Goal: Task Accomplishment & Management: Manage account settings

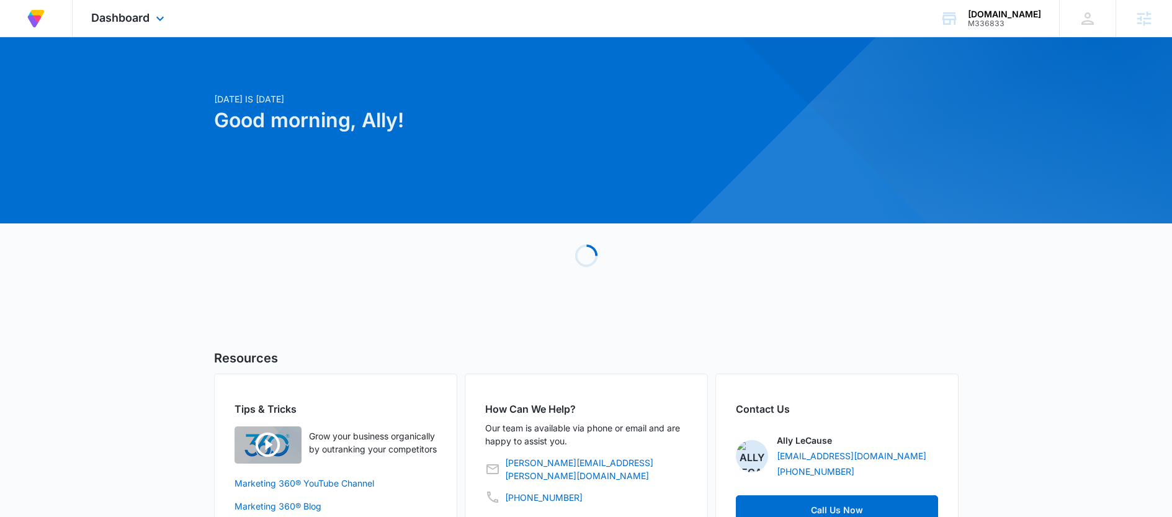
click at [168, 16] on div "Dashboard Apps Reputation Forms CRM Email Social Payments POS Content Ads Intel…" at bounding box center [130, 18] width 114 height 37
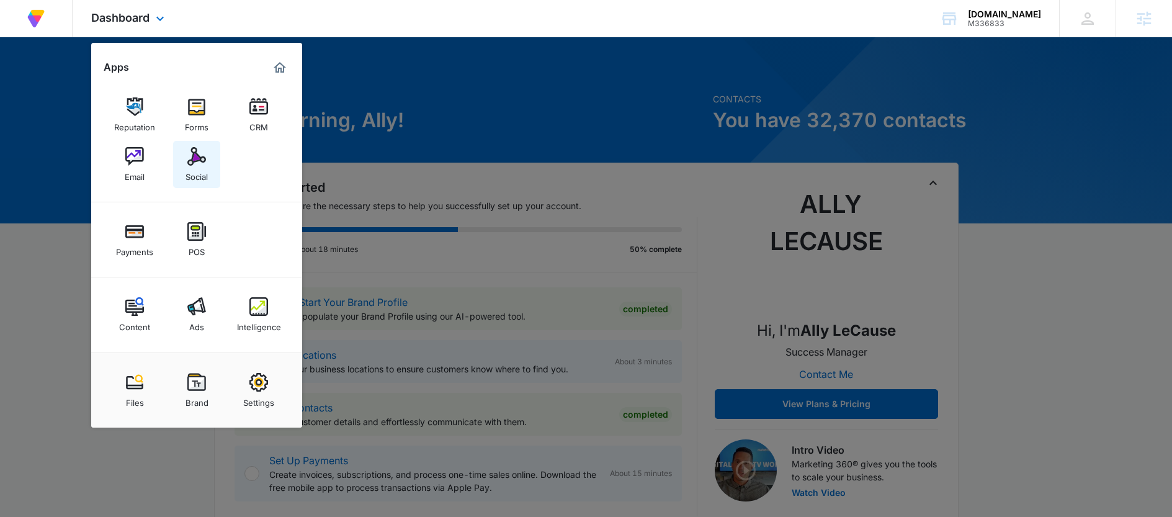
click at [200, 166] on div "Social" at bounding box center [196, 174] width 22 height 16
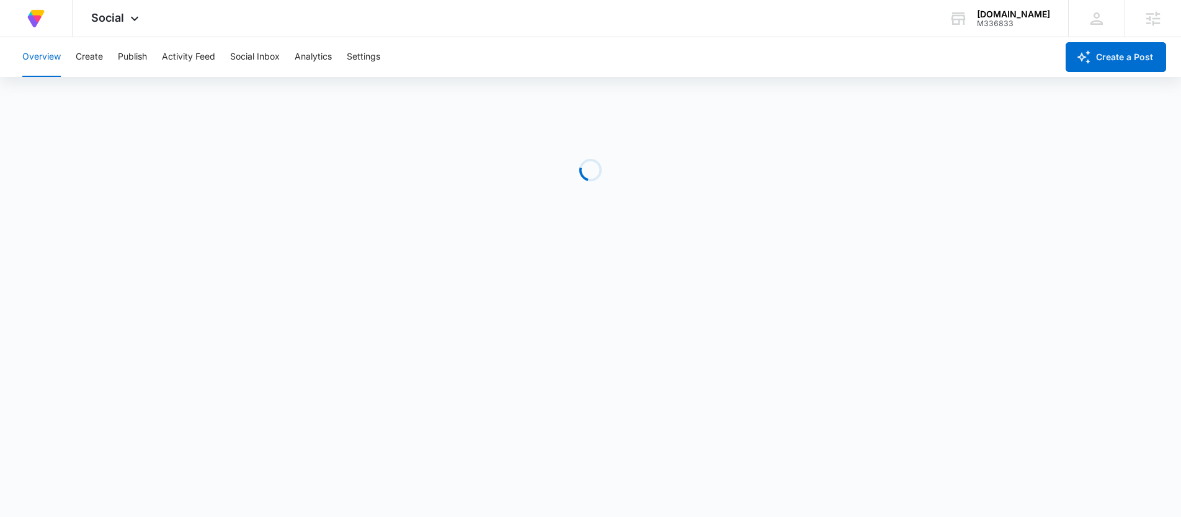
click at [347, 56] on div "Overview Create Publish Activity Feed Social Inbox Analytics Settings" at bounding box center [536, 57] width 1042 height 40
click at [360, 58] on button "Settings" at bounding box center [363, 57] width 33 height 40
click at [146, 57] on button "Publish" at bounding box center [132, 57] width 29 height 40
click at [358, 51] on button "Settings" at bounding box center [363, 57] width 33 height 40
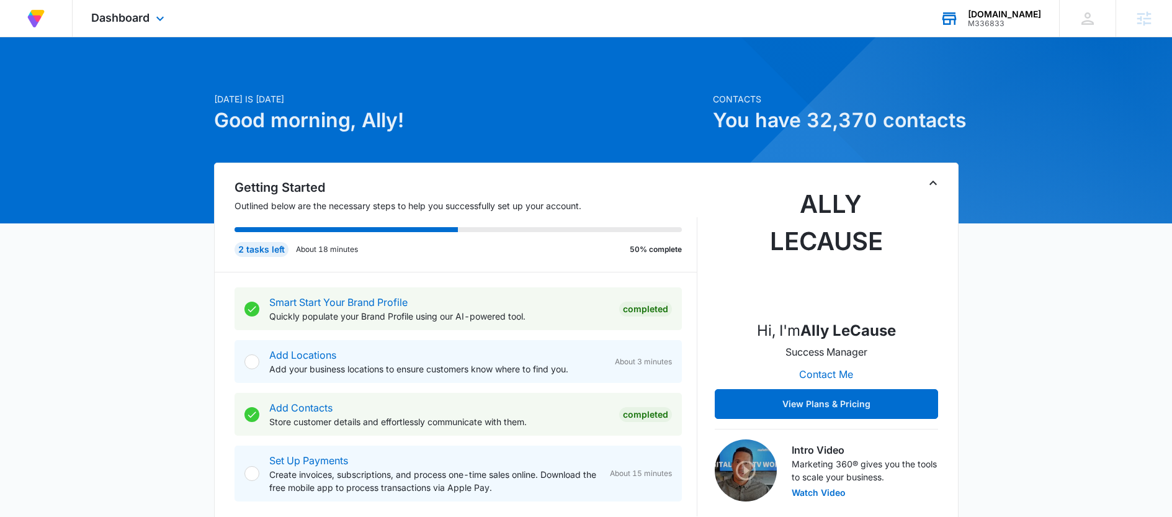
drag, startPoint x: 1029, startPoint y: 22, endPoint x: 1013, endPoint y: 24, distance: 16.2
click at [1029, 22] on div "M336833" at bounding box center [1004, 23] width 73 height 9
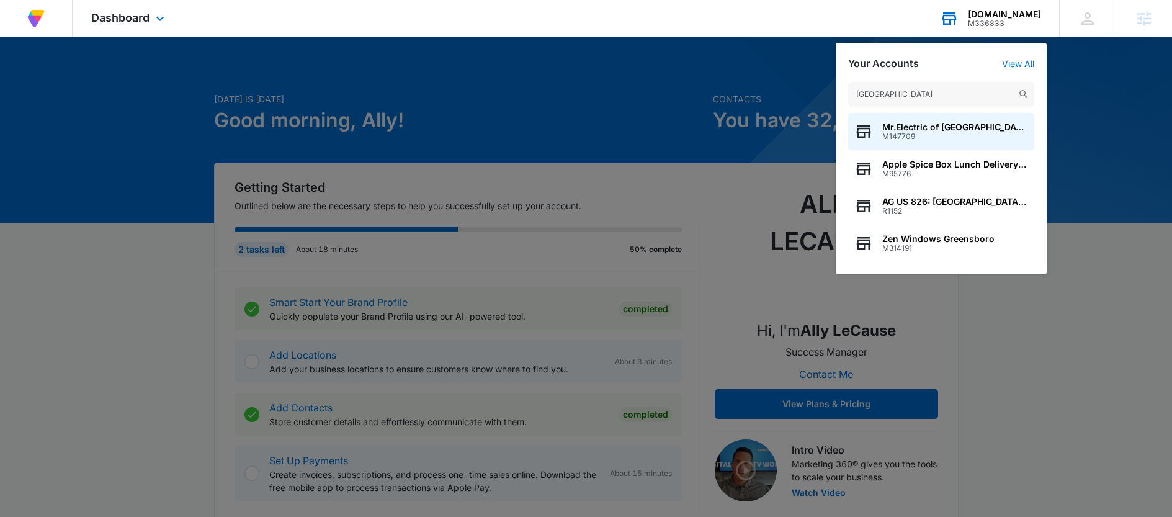
click at [924, 81] on div "greensboro Mr.Electric of Greensboro M147709 Apple Spice Box Lunch Delivery &am…" at bounding box center [940, 171] width 211 height 205
click at [912, 89] on input "greensboro" at bounding box center [941, 94] width 186 height 25
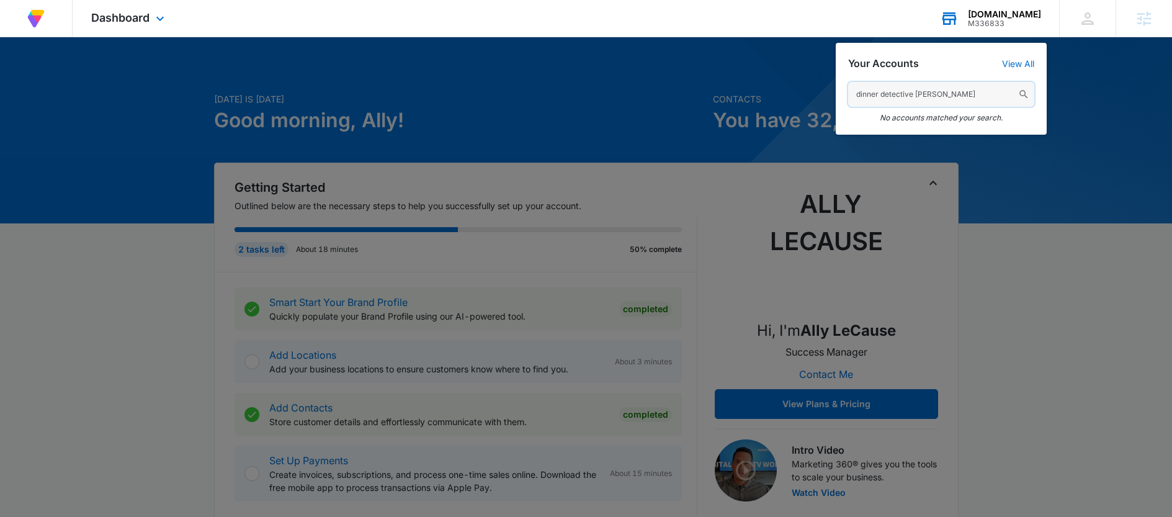
click at [927, 95] on input "dinner detective green" at bounding box center [941, 94] width 186 height 25
drag, startPoint x: 964, startPoint y: 97, endPoint x: 853, endPoint y: 97, distance: 111.6
click at [853, 97] on input "dinner detective green" at bounding box center [941, 94] width 186 height 25
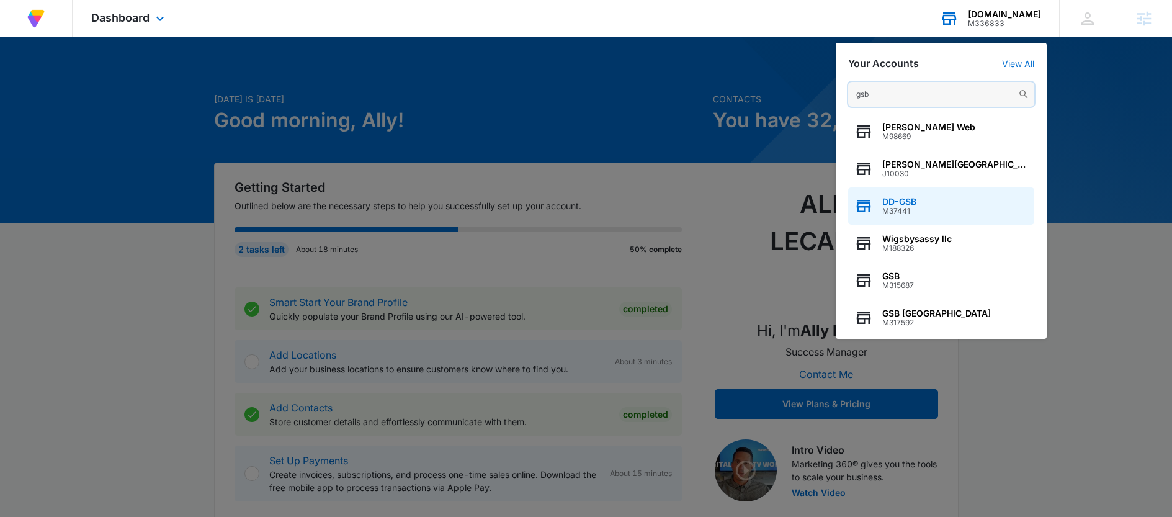
type input "gsb"
click at [930, 198] on div "DD-GSB M37441" at bounding box center [941, 205] width 186 height 37
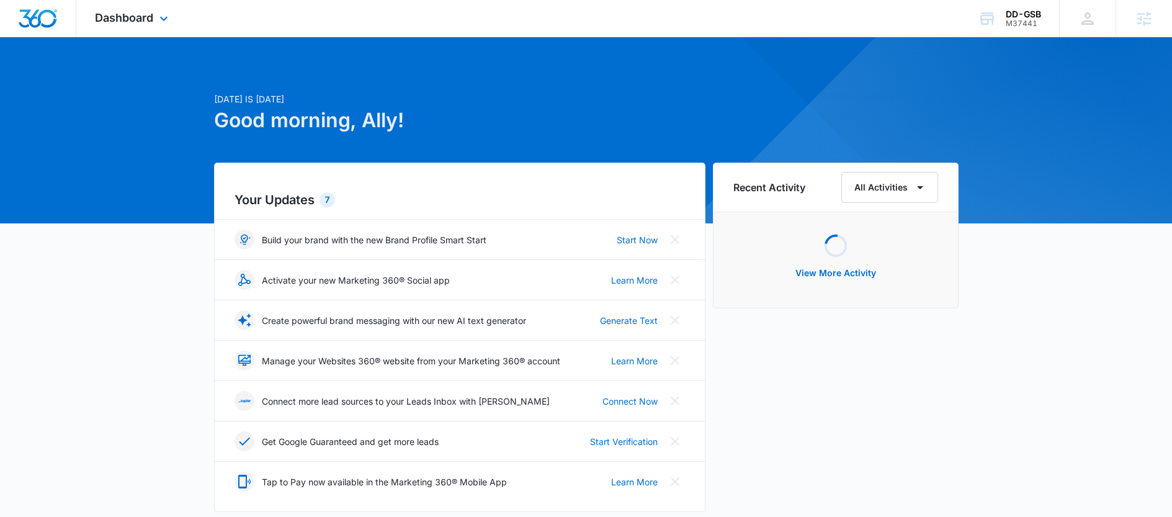
click at [138, 25] on div "Dashboard Apps Reputation Websites Forms CRM Email Social Payments POS Content …" at bounding box center [133, 18] width 114 height 37
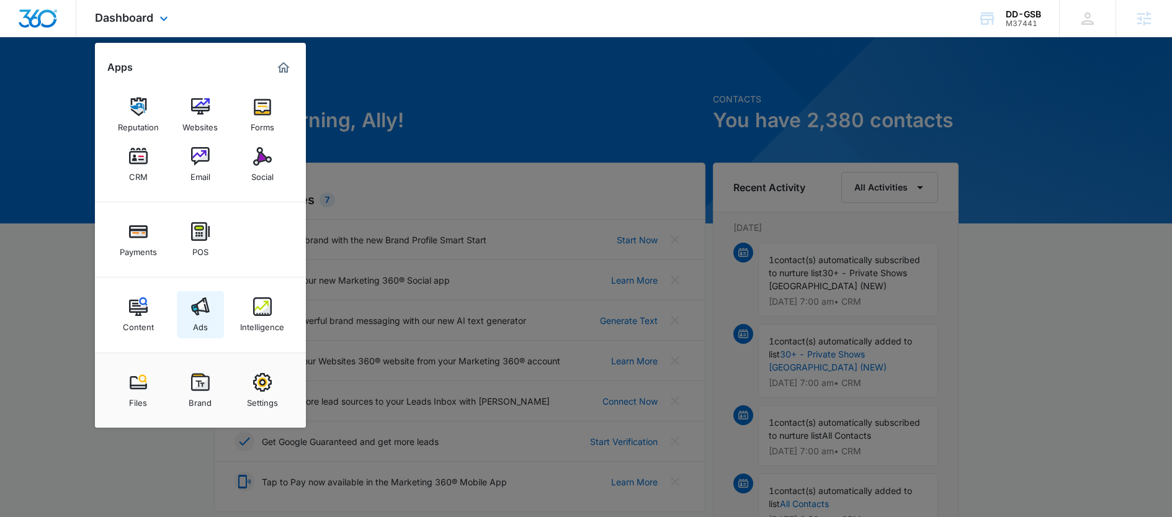
click at [197, 306] on img at bounding box center [200, 306] width 19 height 19
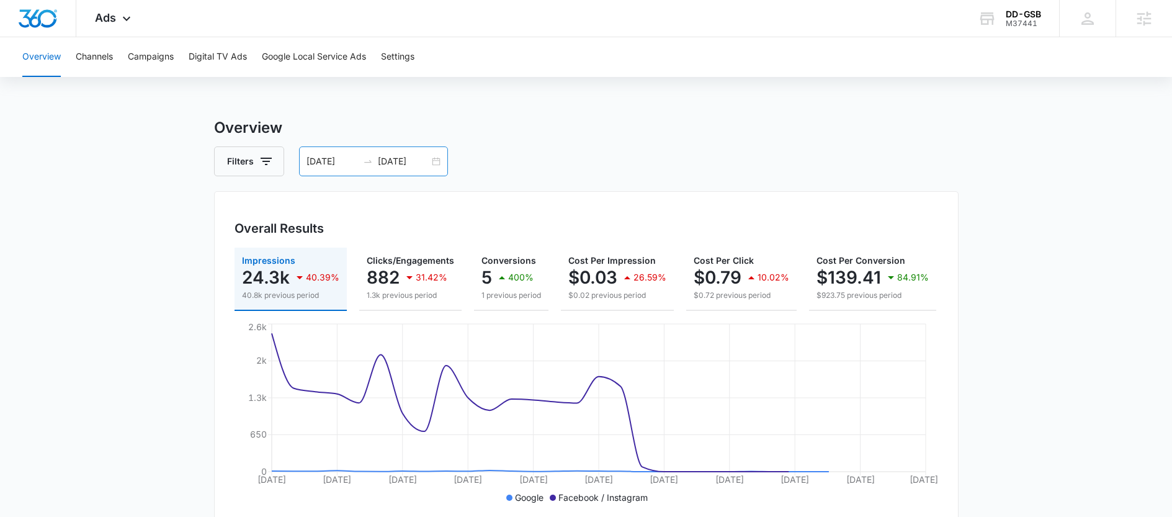
click at [395, 169] on div "09/13/2025 10/13/2025" at bounding box center [373, 161] width 149 height 30
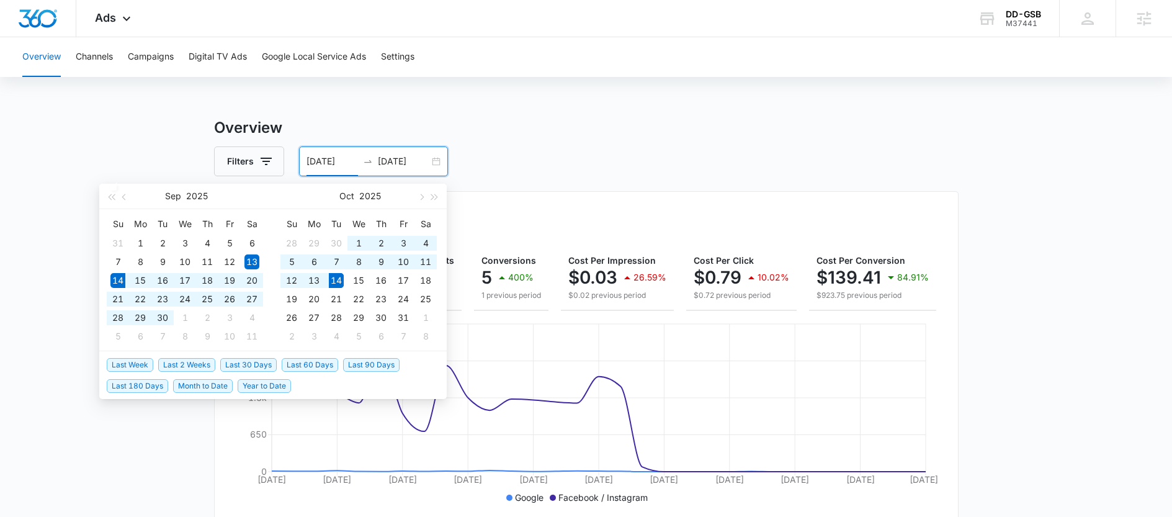
click at [233, 361] on span "Last 30 Days" at bounding box center [248, 365] width 56 height 14
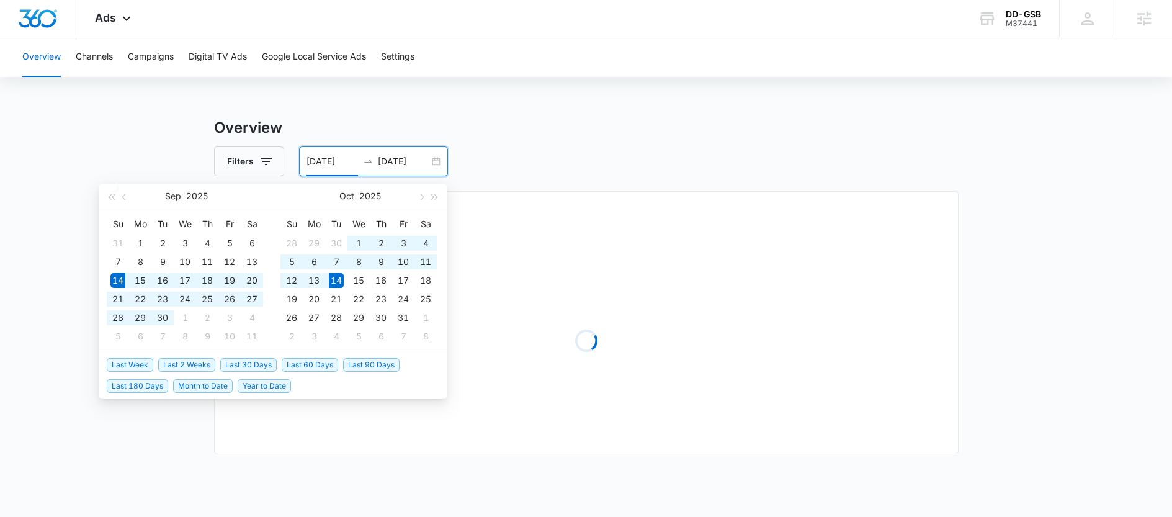
type input "[DATE]"
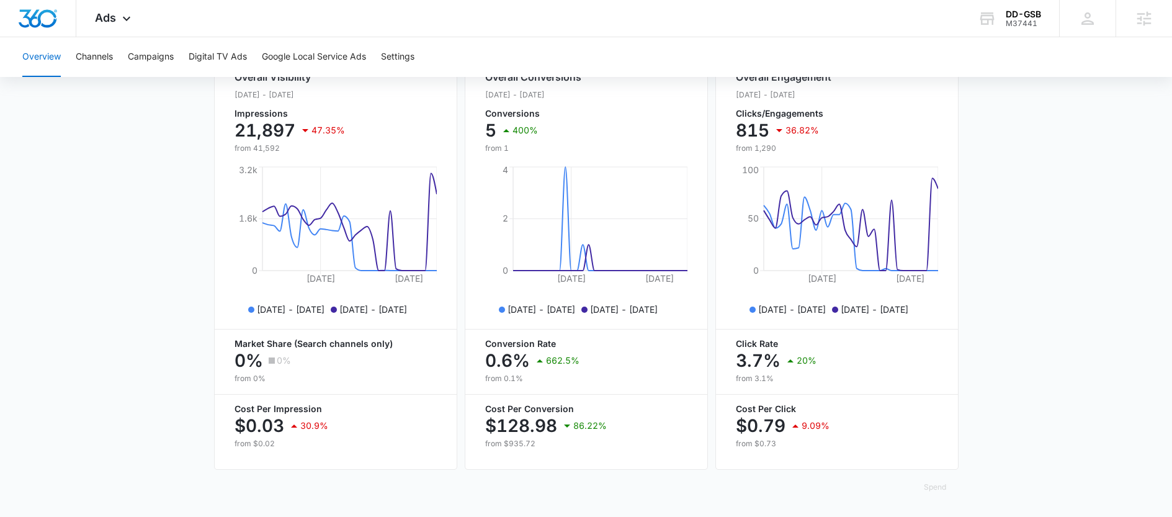
scroll to position [500, 0]
click at [159, 58] on button "Campaigns" at bounding box center [151, 57] width 46 height 40
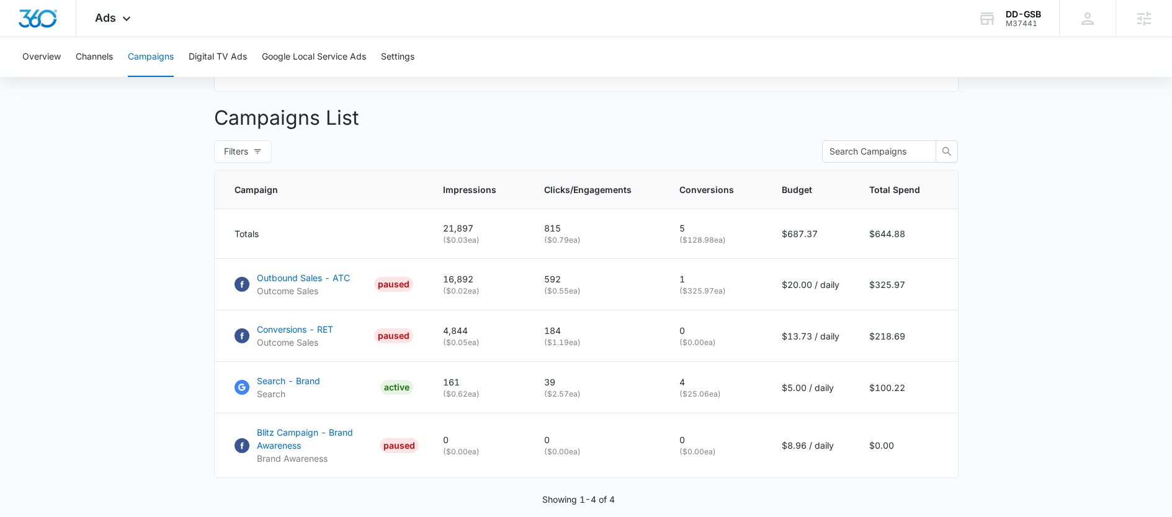
scroll to position [493, 0]
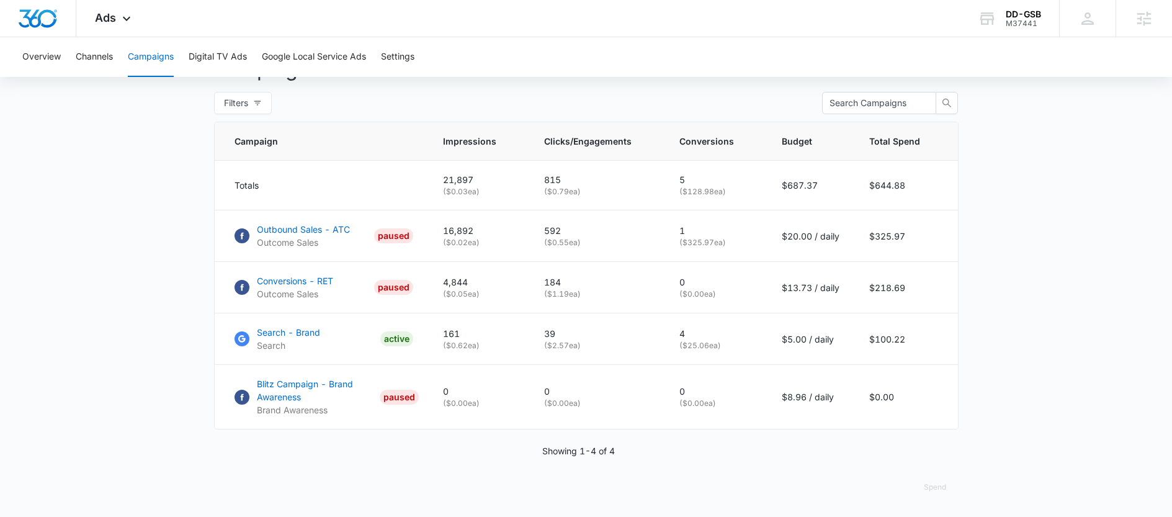
click at [180, 338] on main "Campaigns Filters 09/14/2025 10/14/2025 Overall Results Impressions 21.9k 47.35…" at bounding box center [586, 75] width 1172 height 884
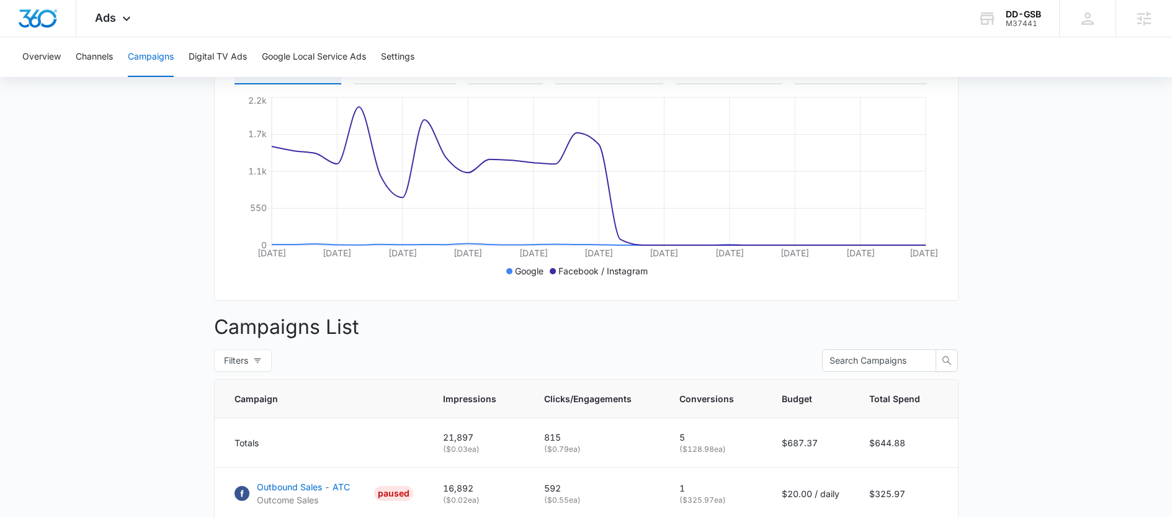
scroll to position [0, 0]
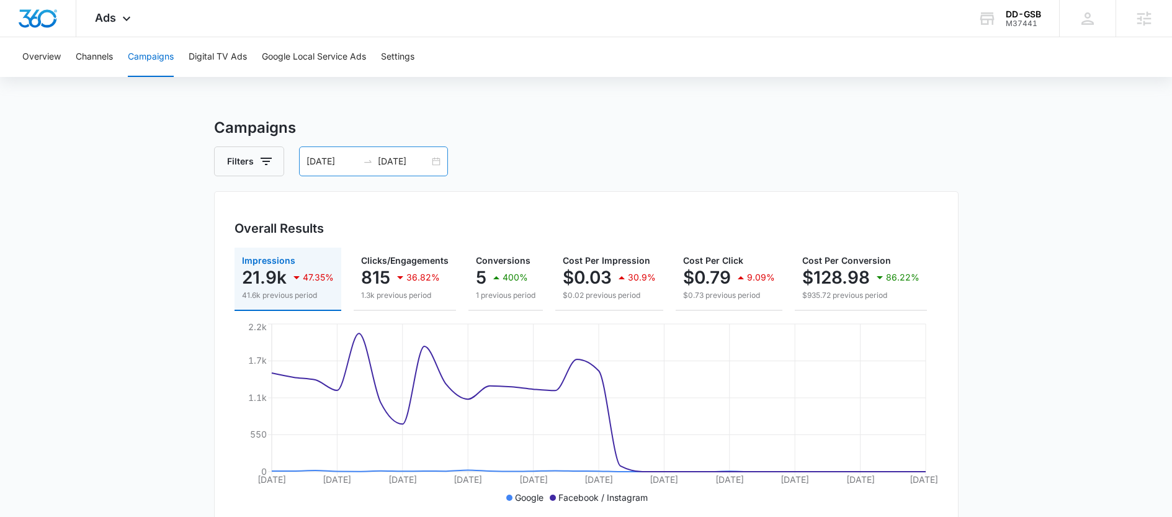
click at [385, 167] on input "[DATE]" at bounding box center [403, 161] width 51 height 14
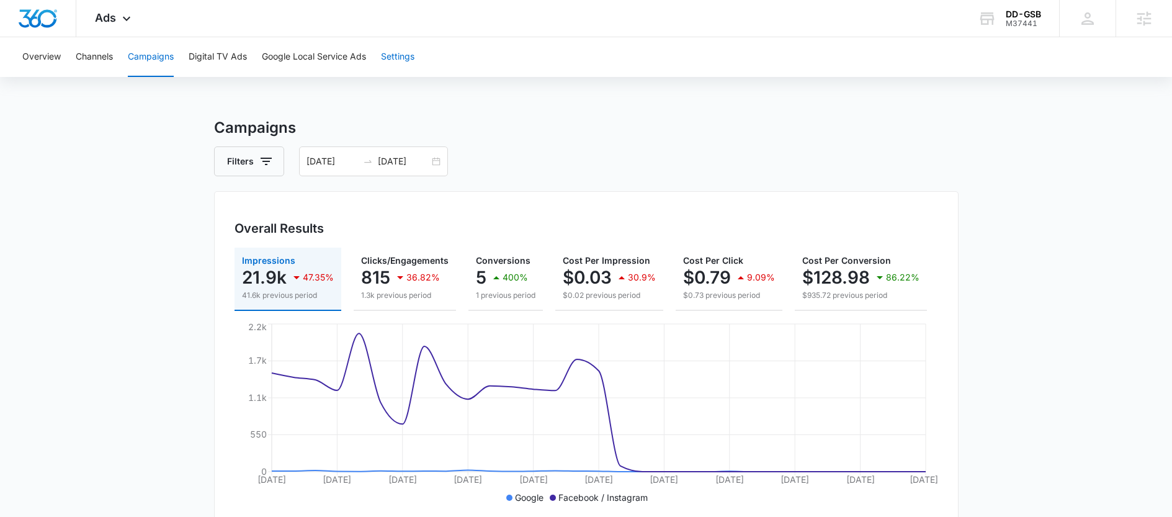
click at [409, 43] on button "Settings" at bounding box center [397, 57] width 33 height 40
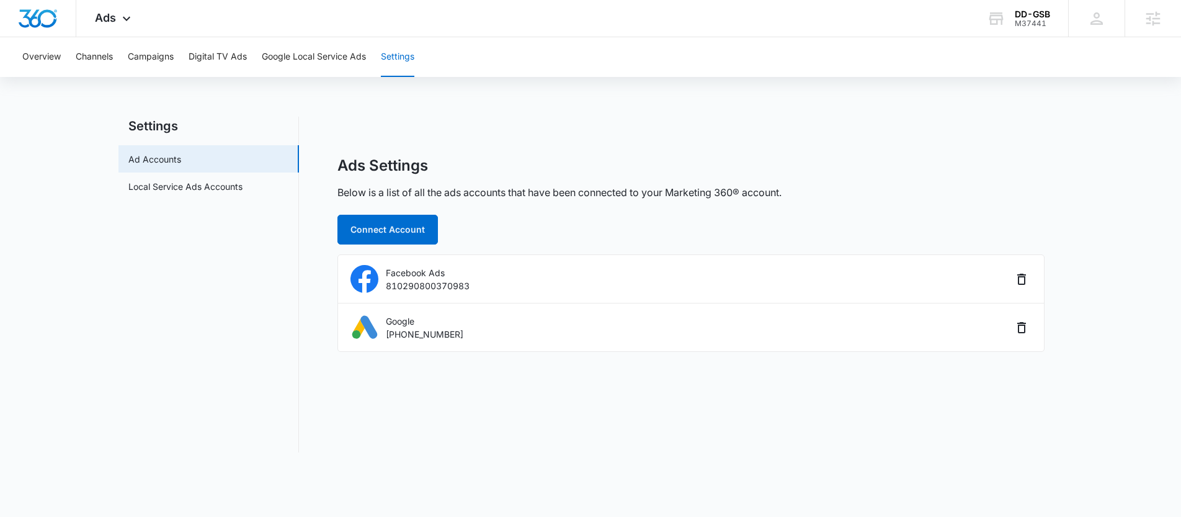
click at [125, 44] on div "Overview Channels Campaigns Digital TV Ads Google Local Service Ads Settings" at bounding box center [590, 57] width 1151 height 40
click at [166, 64] on button "Campaigns" at bounding box center [151, 57] width 46 height 40
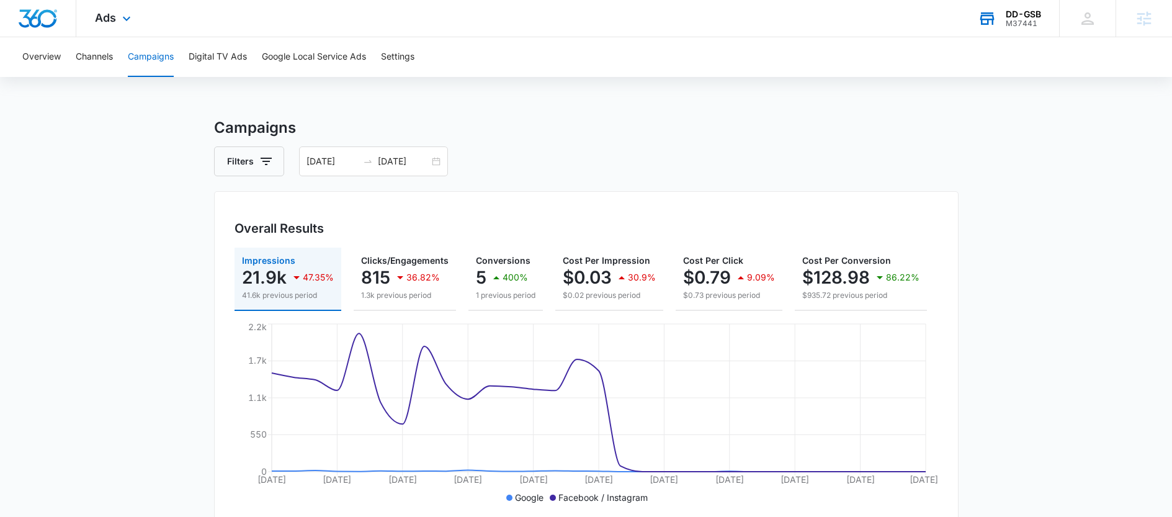
click at [1025, 19] on div "M37441" at bounding box center [1022, 23] width 35 height 9
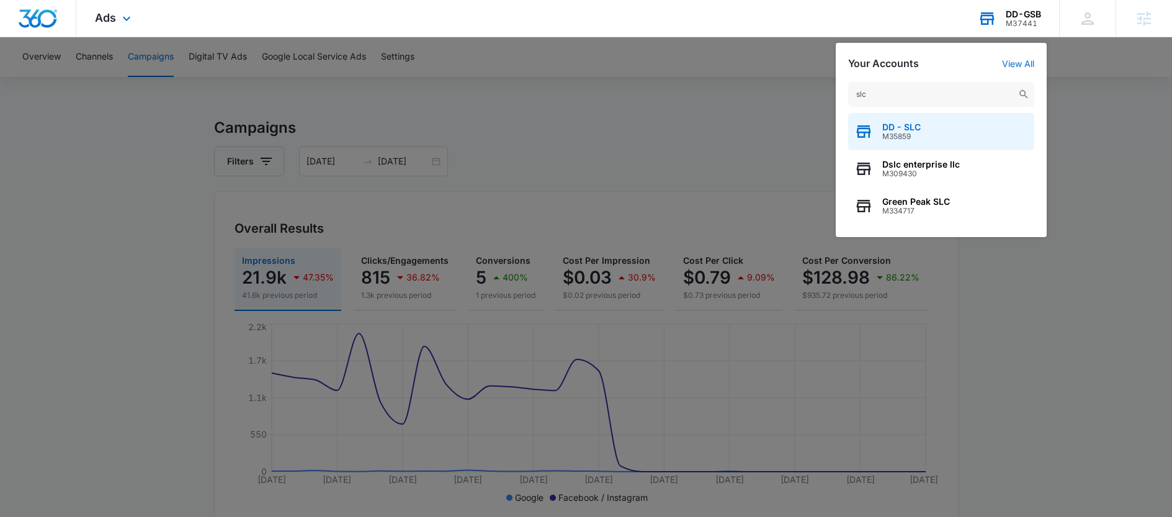
type input "slc"
click at [915, 134] on span "M35859" at bounding box center [901, 136] width 38 height 9
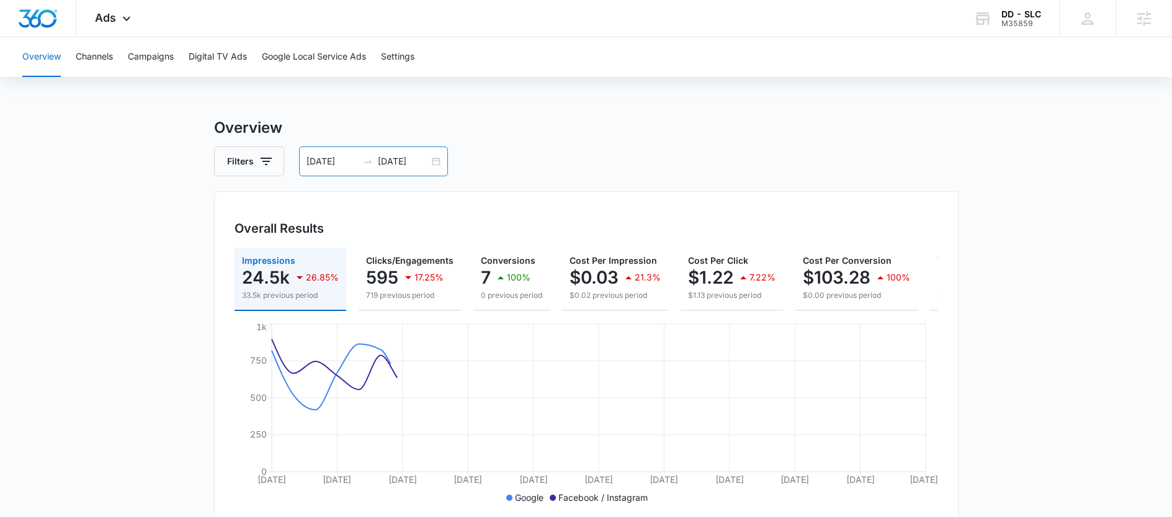
click at [337, 154] on input "[DATE]" at bounding box center [331, 161] width 51 height 14
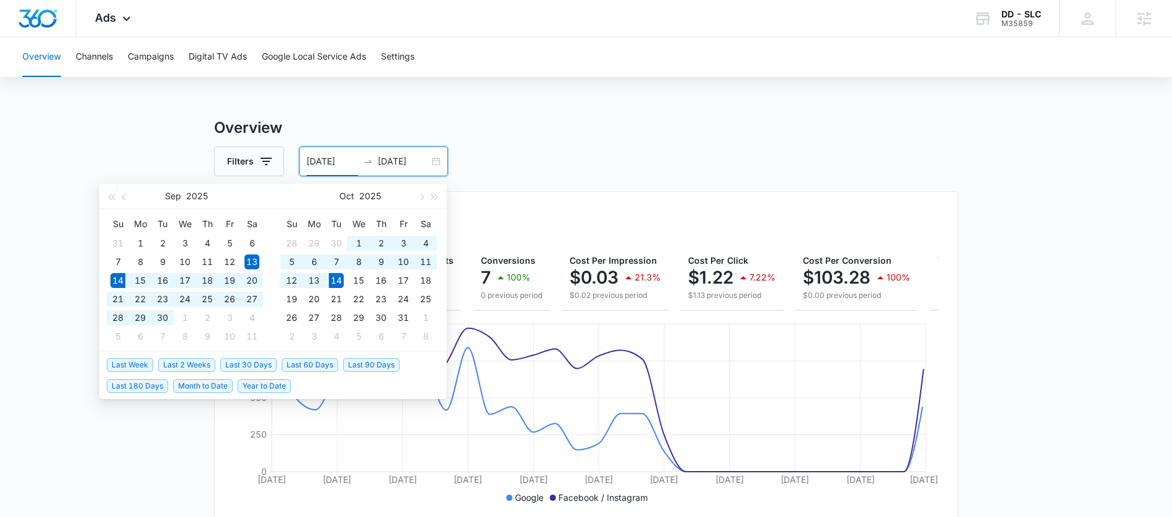
click at [231, 360] on span "Last 30 Days" at bounding box center [248, 365] width 56 height 14
type input "[DATE]"
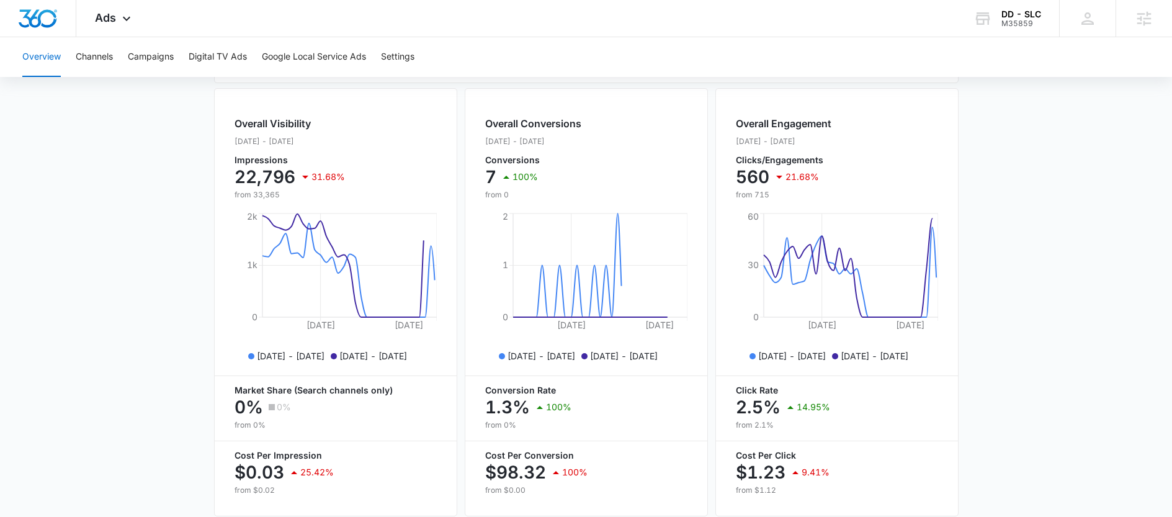
scroll to position [500, 0]
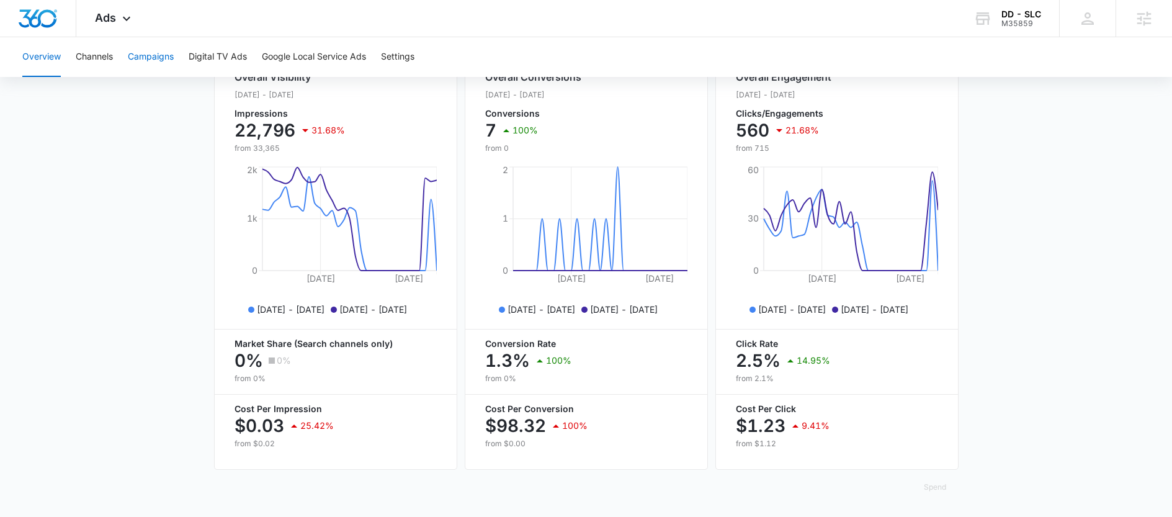
click at [145, 64] on button "Campaigns" at bounding box center [151, 57] width 46 height 40
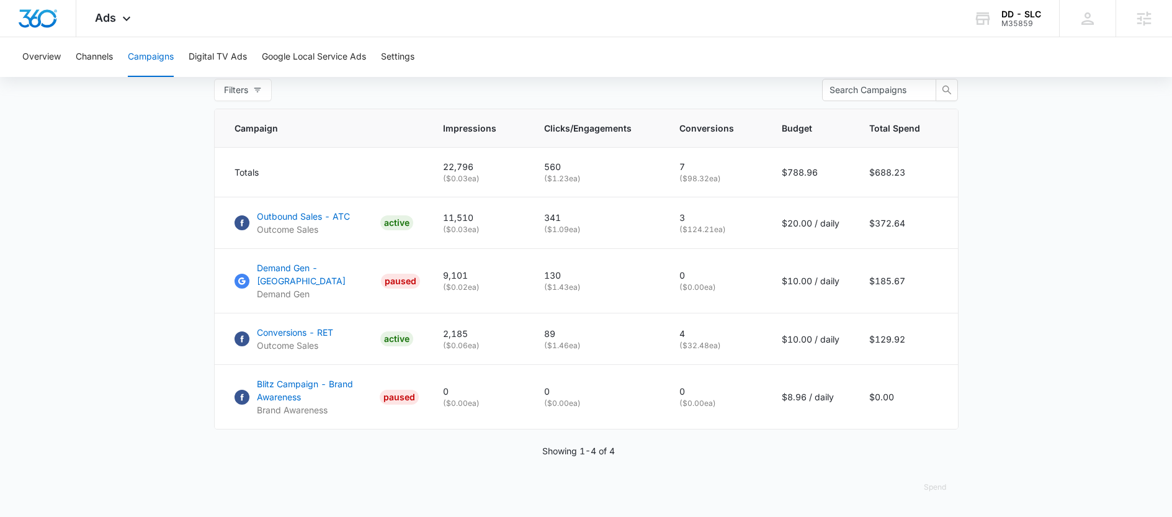
scroll to position [488, 0]
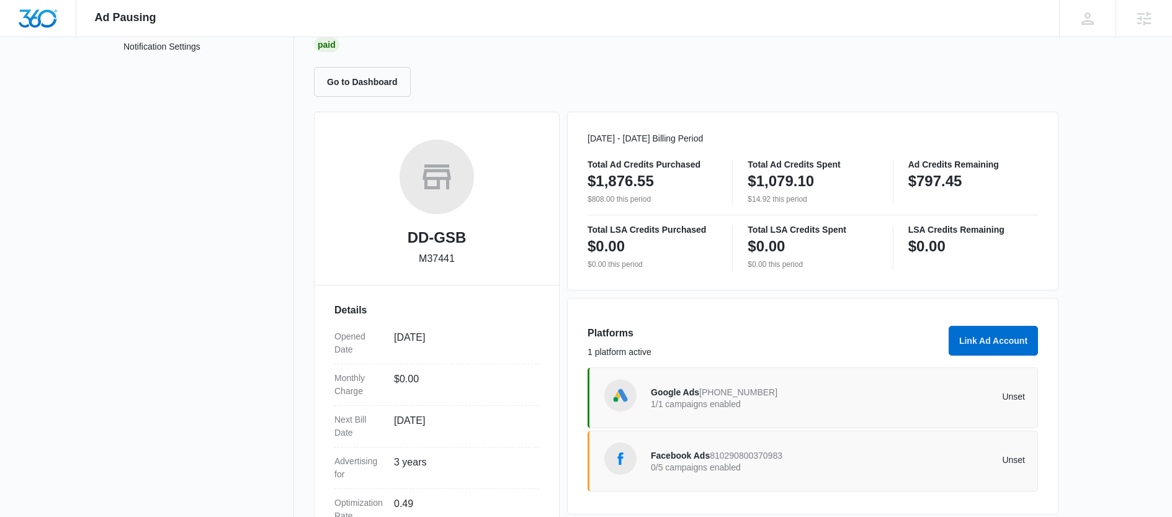
scroll to position [229, 0]
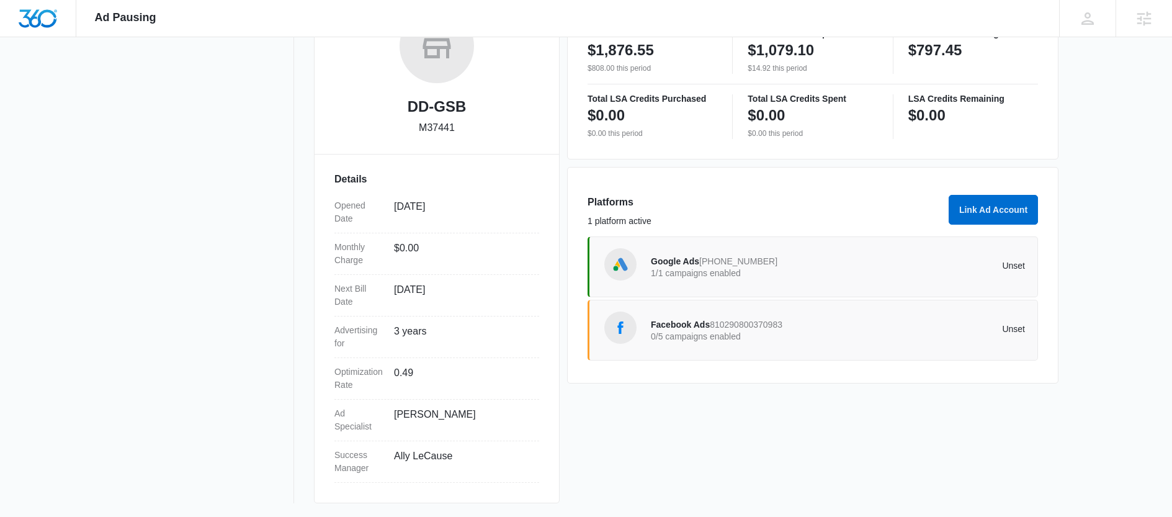
click at [669, 319] on span "Facebook Ads" at bounding box center [680, 324] width 59 height 10
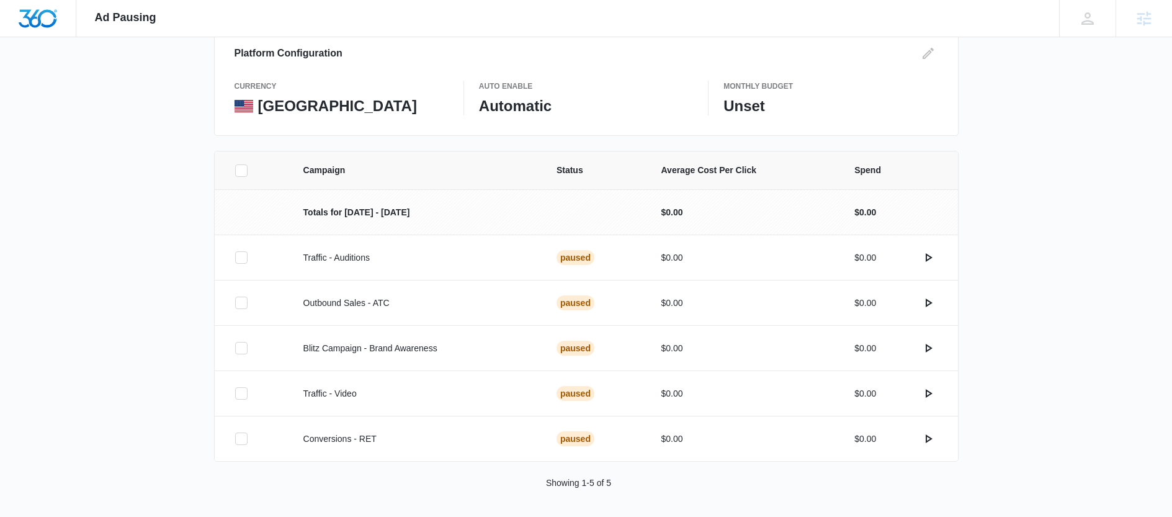
scroll to position [152, 0]
click at [244, 300] on icon at bounding box center [241, 300] width 11 height 11
click at [235, 300] on input "checkbox" at bounding box center [234, 300] width 1 height 1
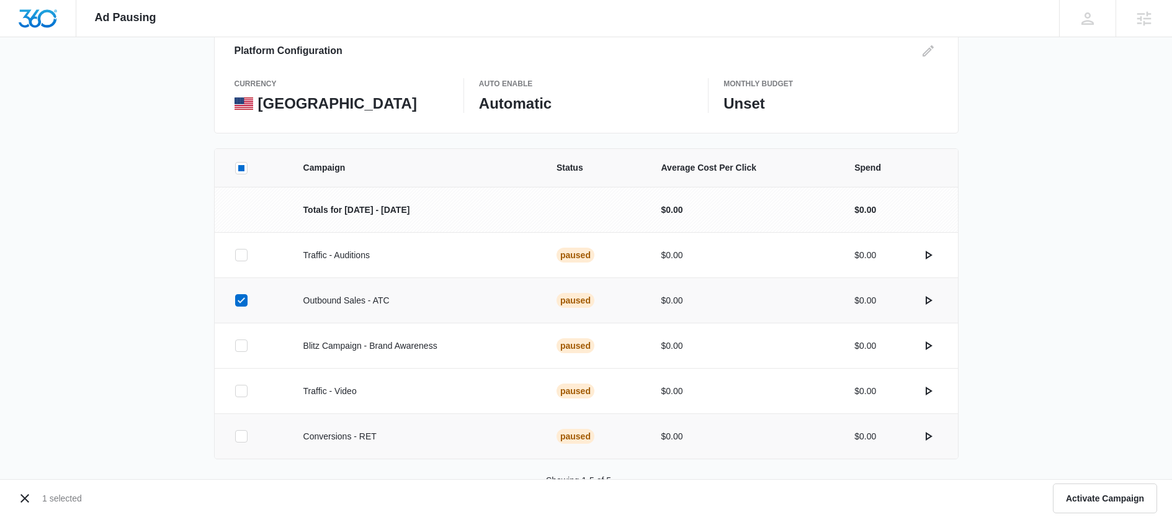
click at [241, 437] on icon at bounding box center [241, 436] width 7 height 6
click at [235, 437] on input "checkbox" at bounding box center [234, 436] width 1 height 1
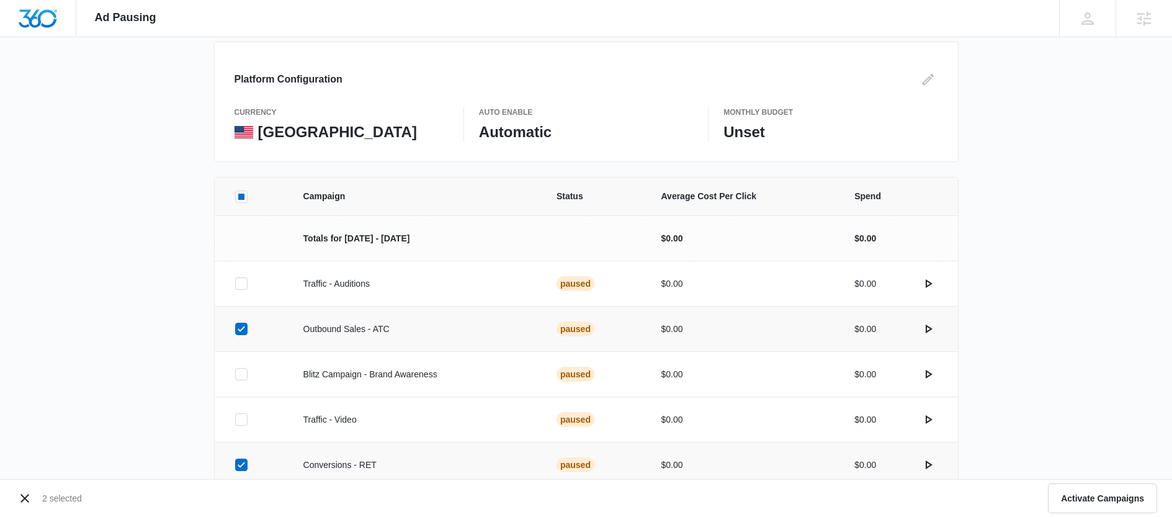
scroll to position [0, 0]
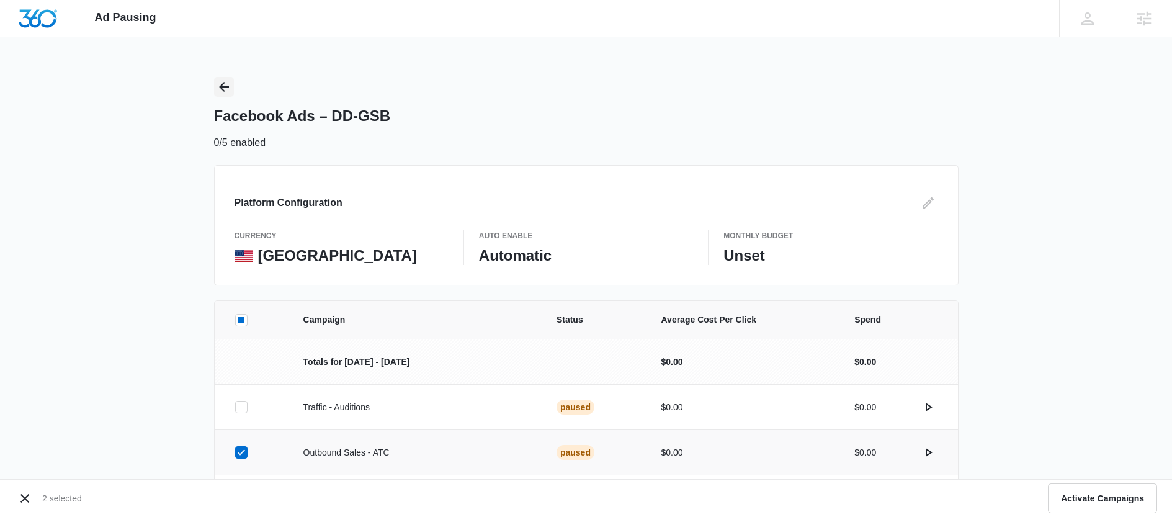
click at [223, 87] on icon "Back" at bounding box center [224, 87] width 10 height 10
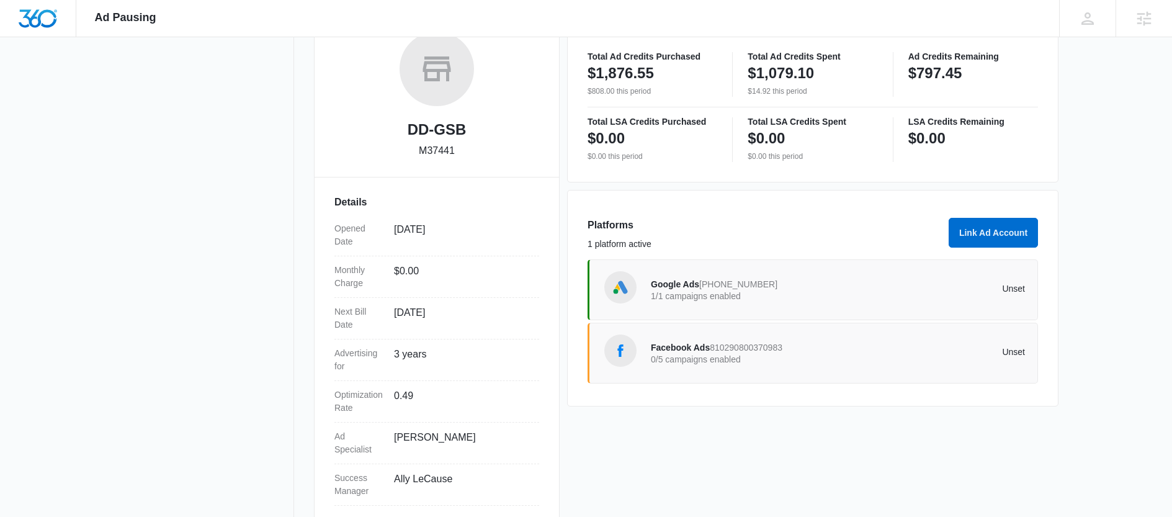
scroll to position [226, 0]
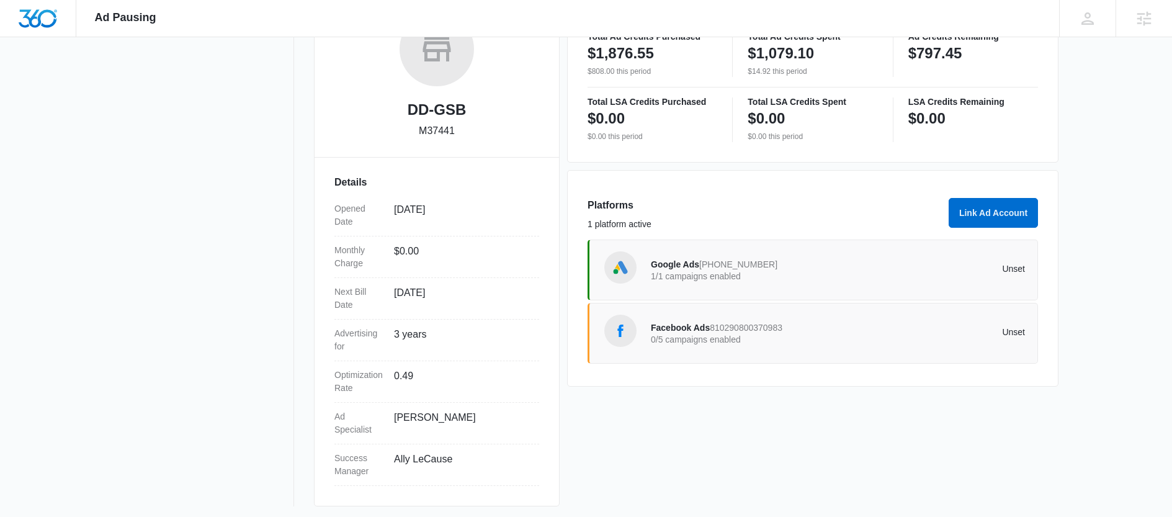
click at [684, 328] on span "Facebook Ads" at bounding box center [680, 328] width 59 height 10
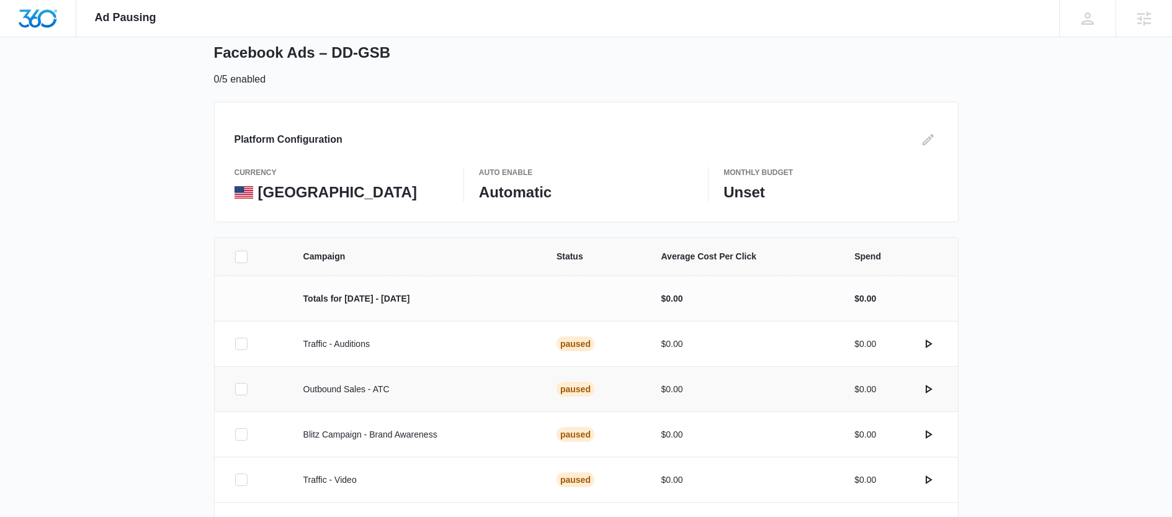
scroll to position [152, 0]
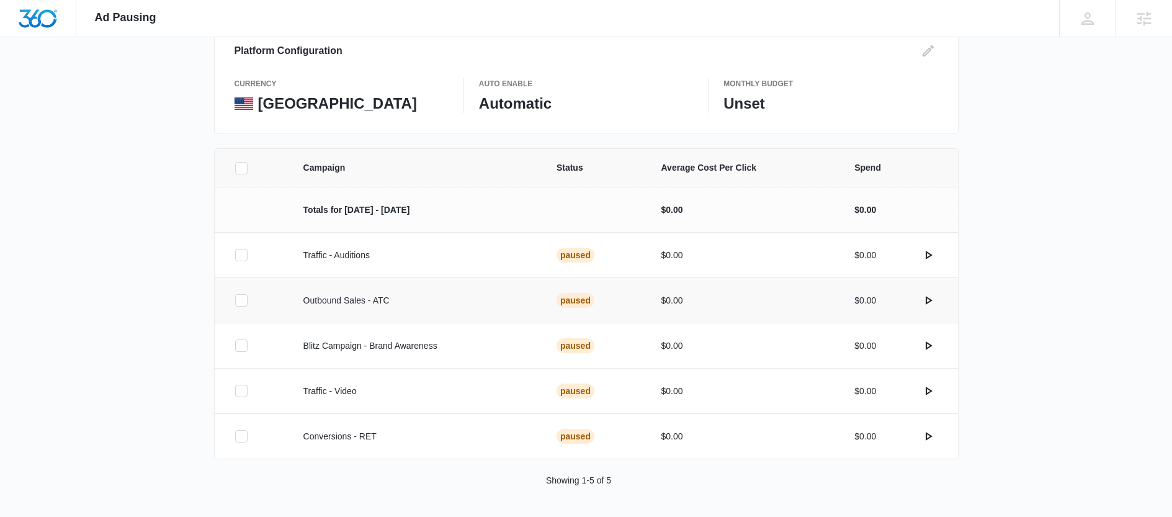
click at [237, 305] on icon at bounding box center [241, 300] width 11 height 11
click at [235, 301] on input "checkbox" at bounding box center [234, 300] width 1 height 1
click at [238, 439] on icon at bounding box center [241, 435] width 11 height 11
click at [235, 437] on input "checkbox" at bounding box center [234, 436] width 1 height 1
click at [1116, 504] on button "Activate Campaigns" at bounding box center [1102, 498] width 109 height 30
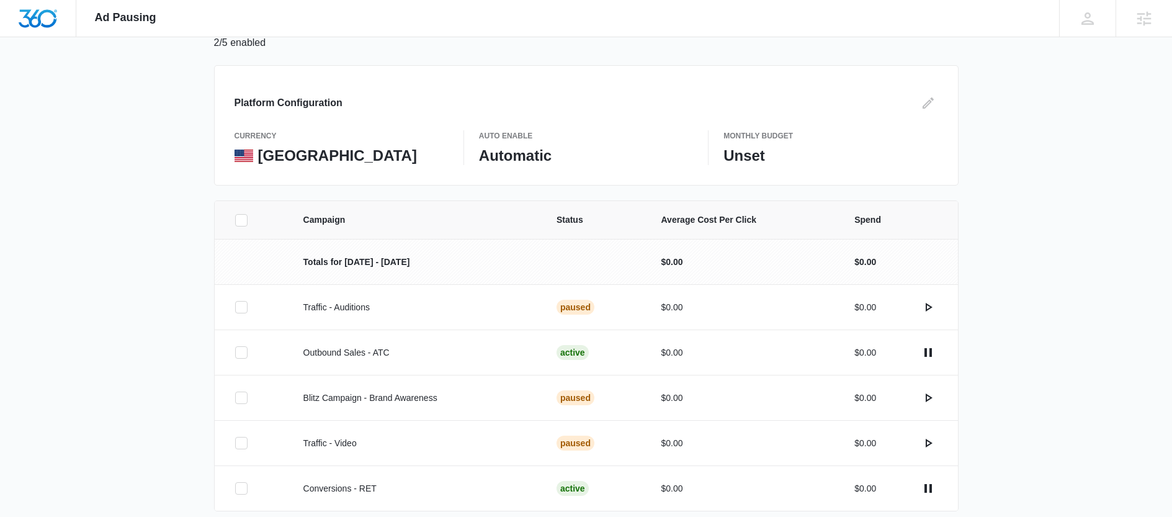
scroll to position [0, 0]
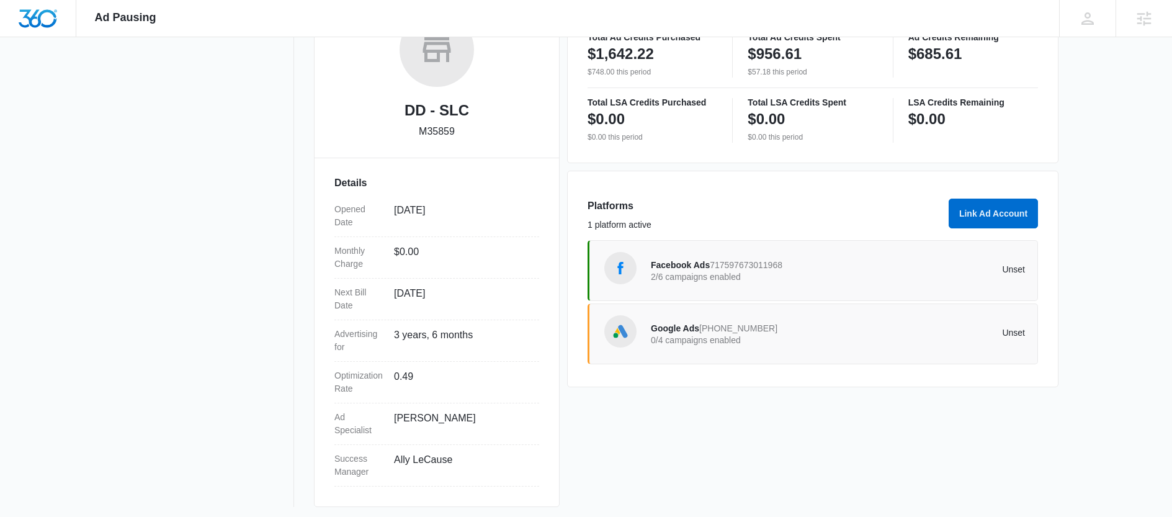
scroll to position [230, 0]
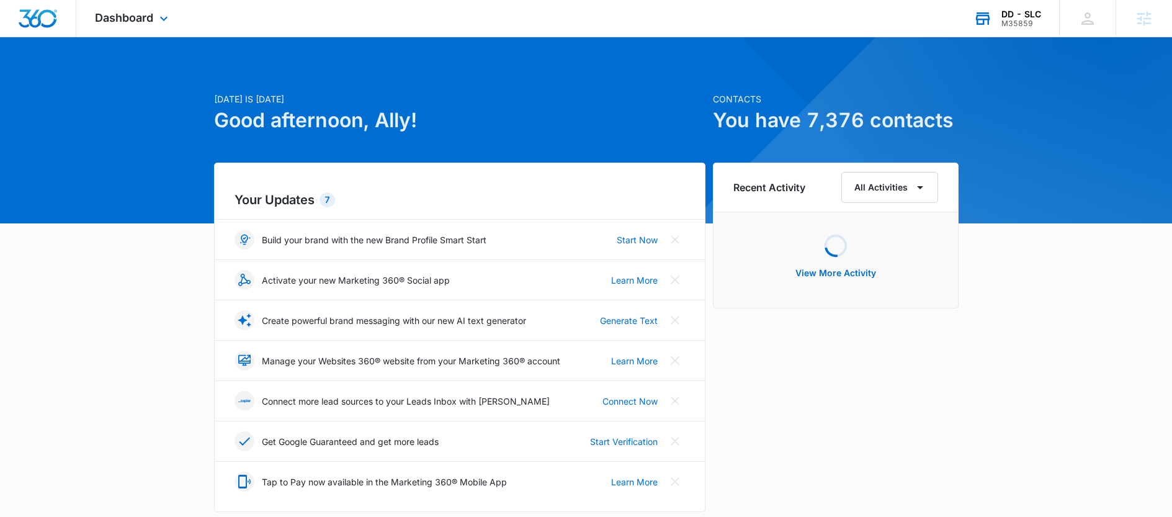
click at [1021, 22] on div "M35859" at bounding box center [1021, 23] width 40 height 9
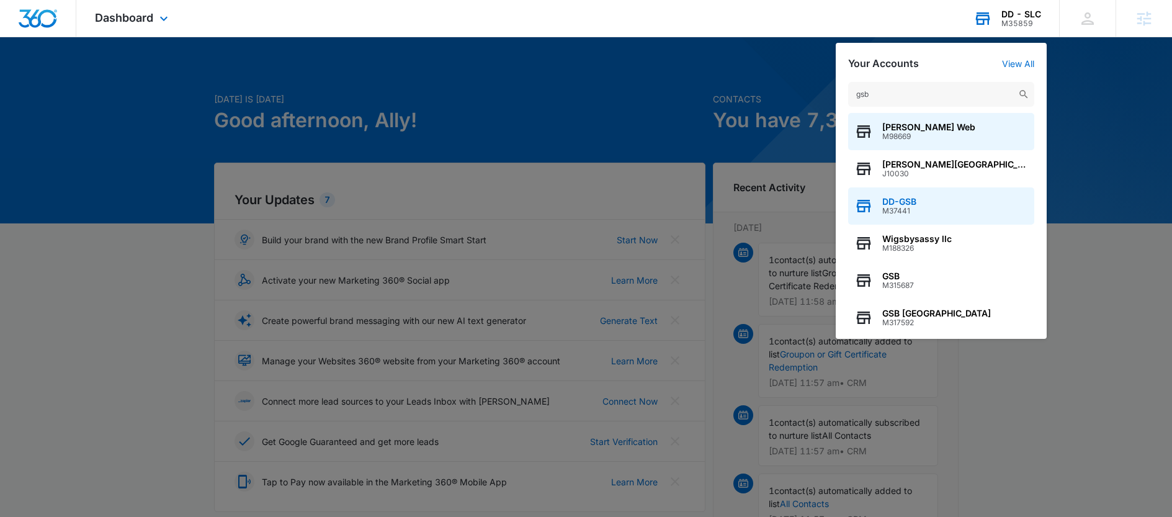
type input "gsb"
click at [920, 213] on div "DD-GSB M37441" at bounding box center [941, 205] width 186 height 37
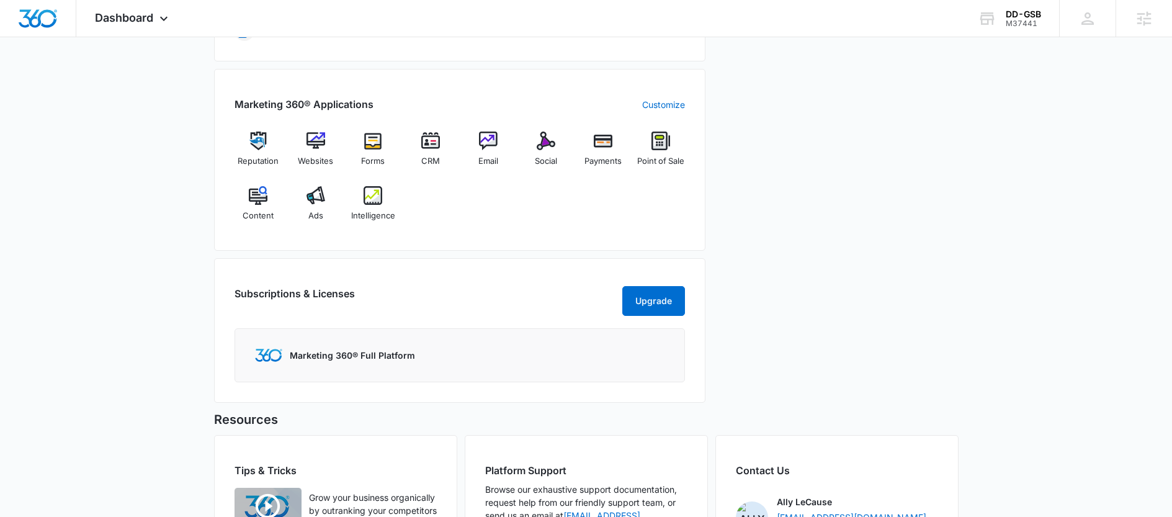
scroll to position [463, 0]
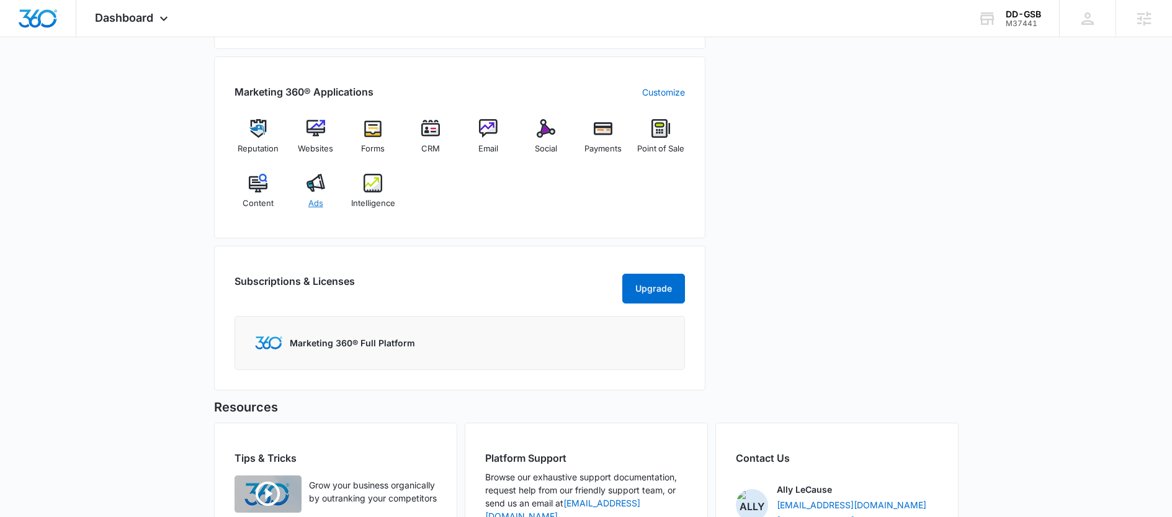
click at [321, 192] on img at bounding box center [315, 183] width 19 height 19
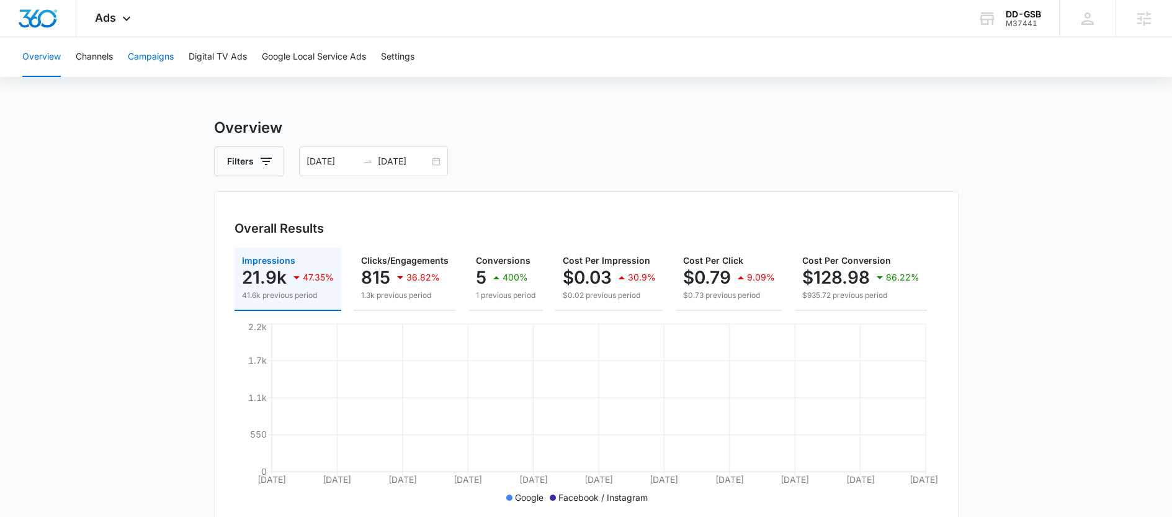
click at [168, 50] on button "Campaigns" at bounding box center [151, 57] width 46 height 40
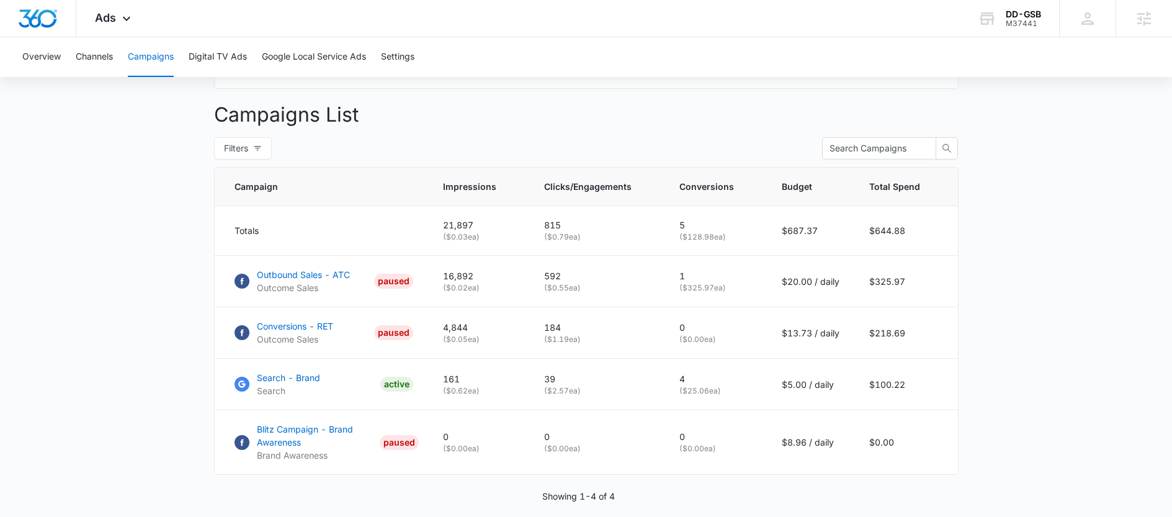
scroll to position [442, 0]
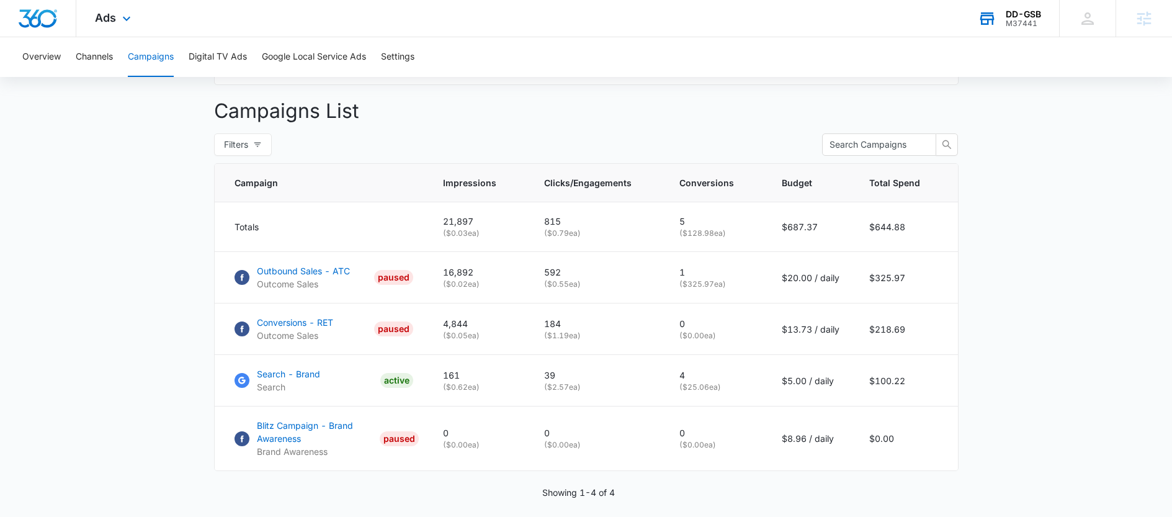
click at [1028, 19] on div "M37441" at bounding box center [1022, 23] width 35 height 9
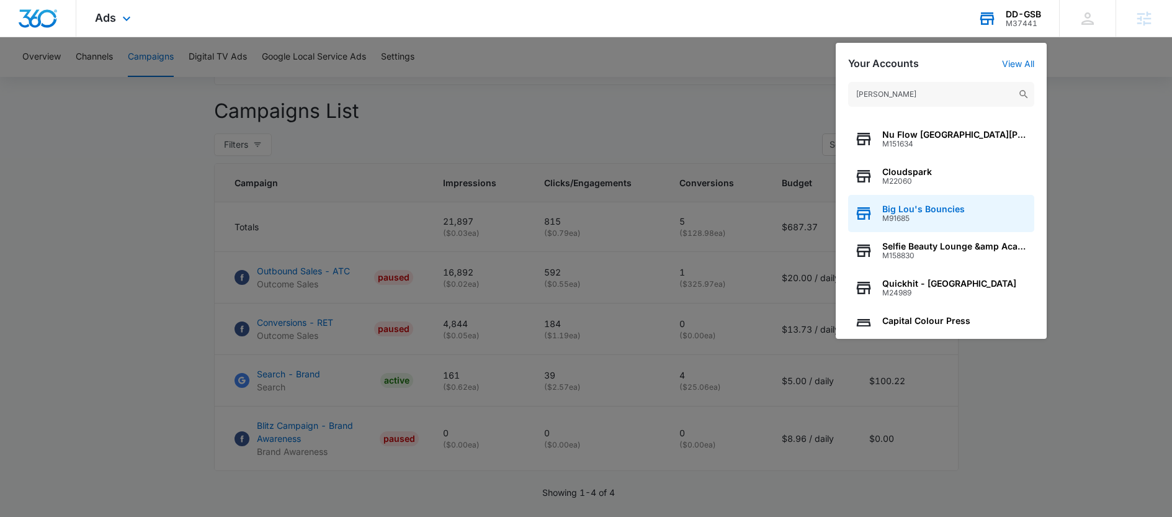
scroll to position [159, 0]
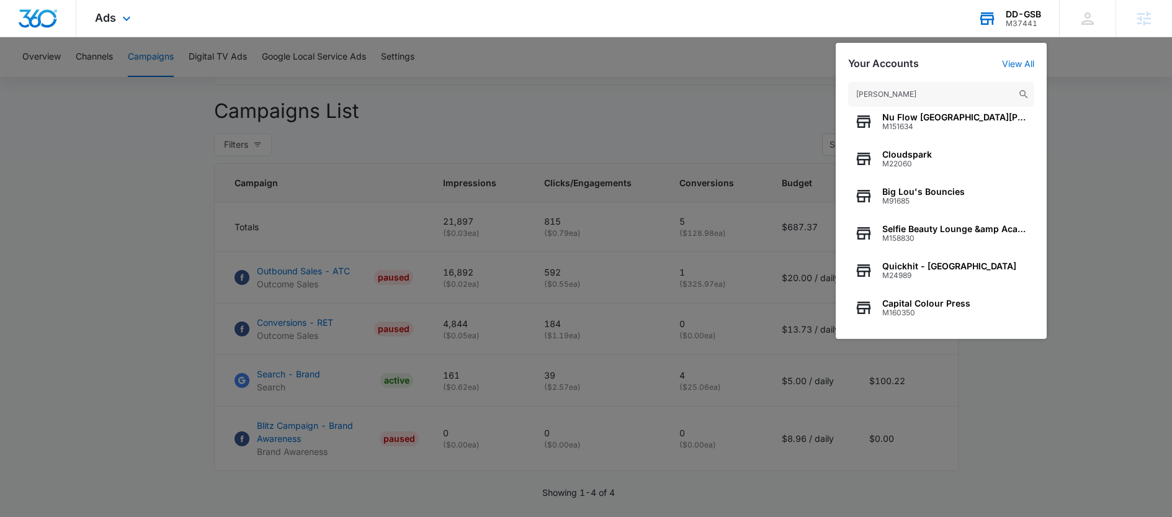
click at [886, 91] on input "[PERSON_NAME]" at bounding box center [941, 94] width 186 height 25
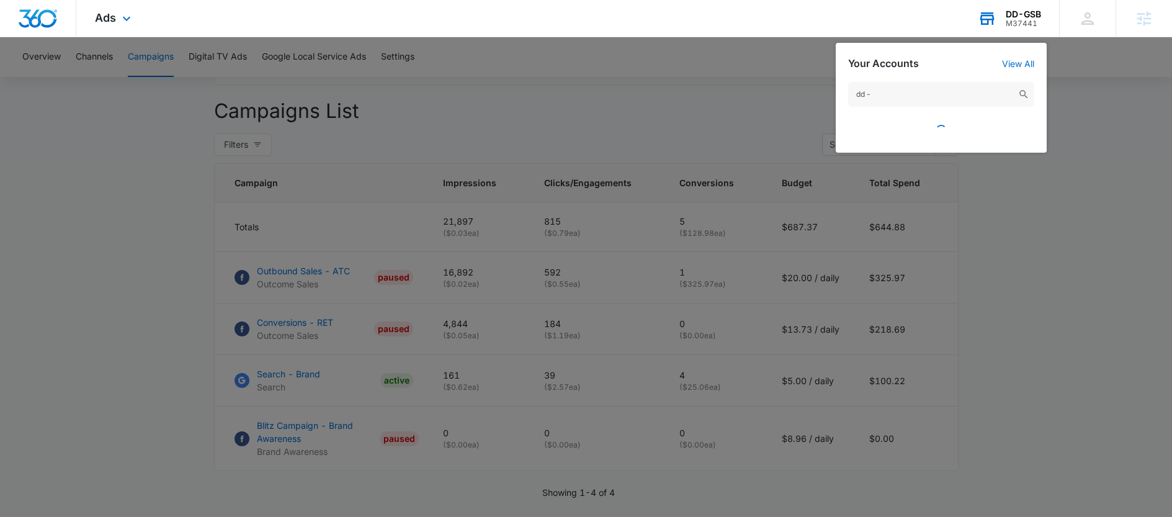
scroll to position [0, 0]
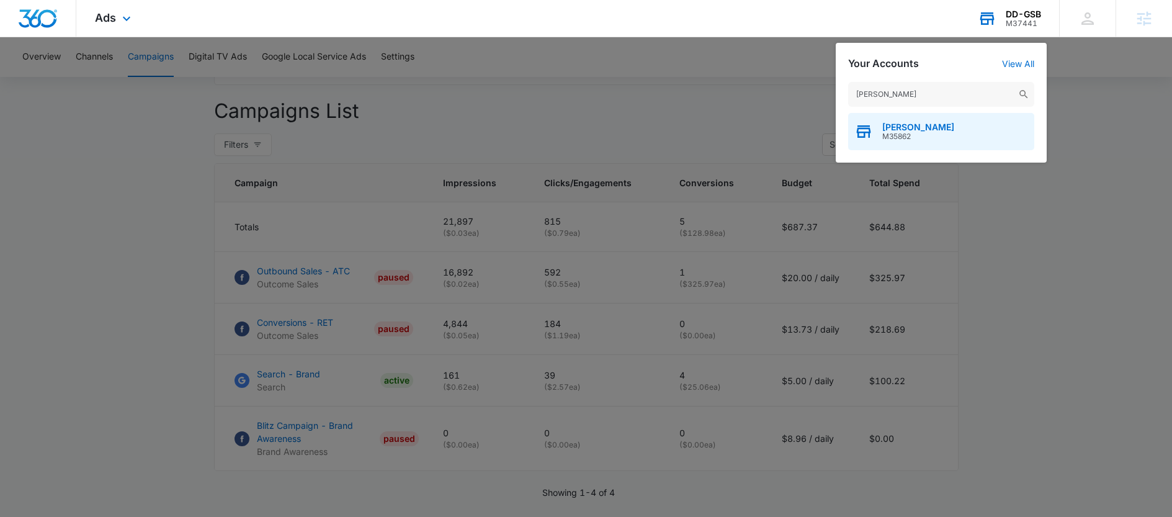
type input "[PERSON_NAME]"
click at [921, 131] on div "[PERSON_NAME] M35862" at bounding box center [941, 131] width 186 height 37
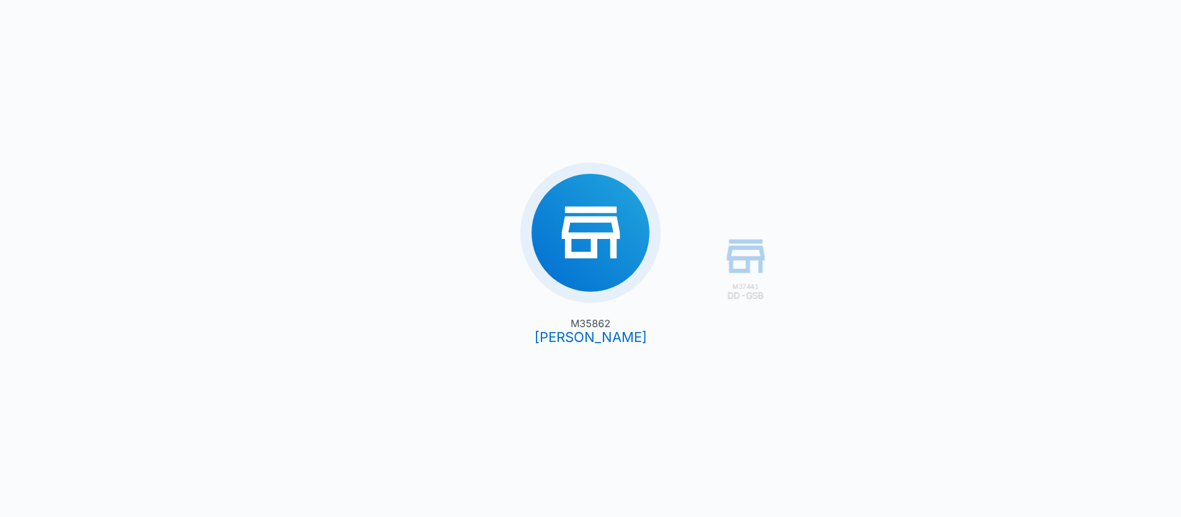
type input "[DATE]"
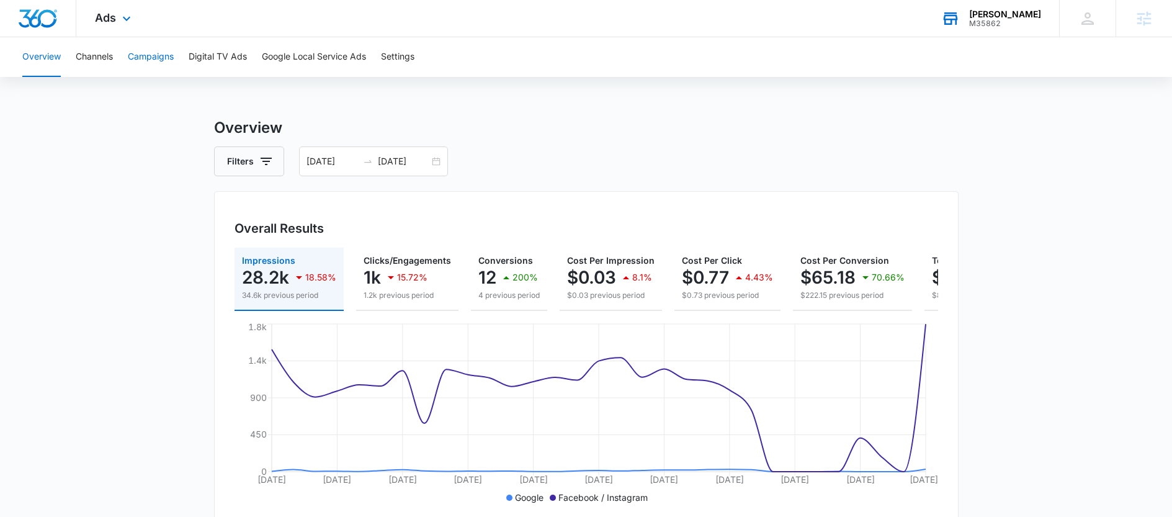
click at [171, 53] on button "Campaigns" at bounding box center [151, 57] width 46 height 40
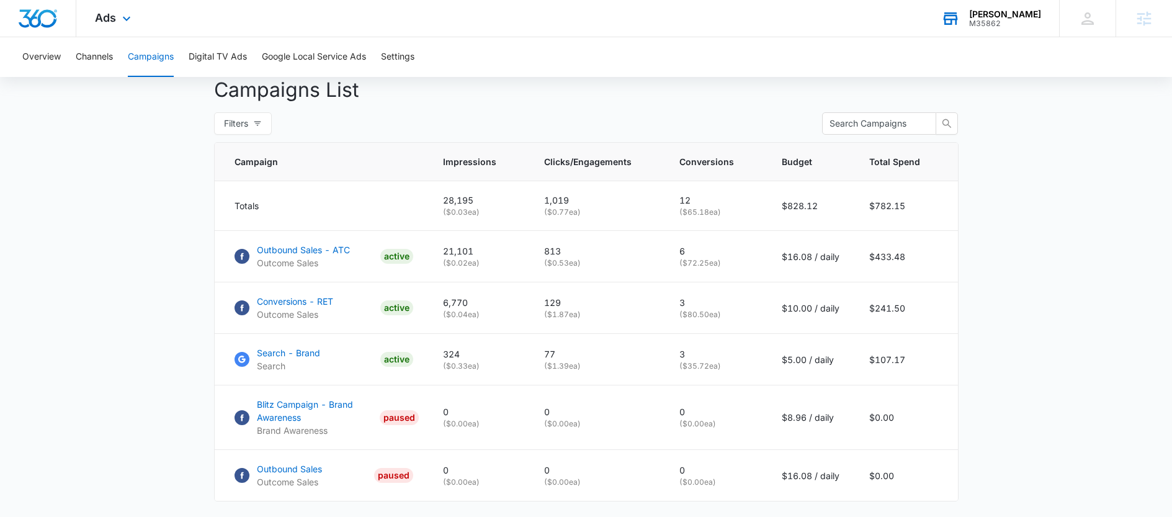
scroll to position [496, 0]
